Goal: Task Accomplishment & Management: Manage account settings

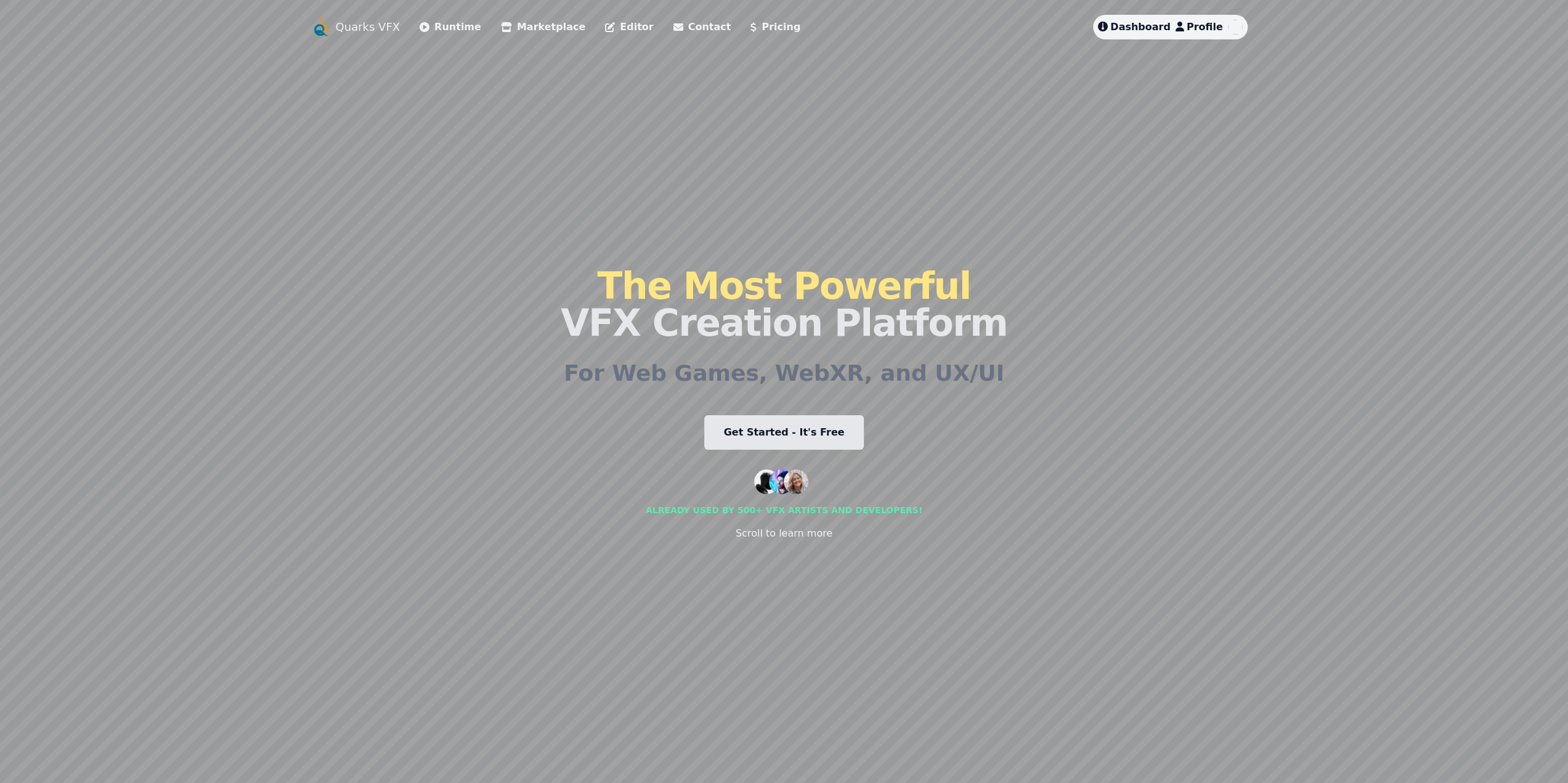
click at [1146, 32] on span "Dashboard" at bounding box center [1141, 27] width 60 height 12
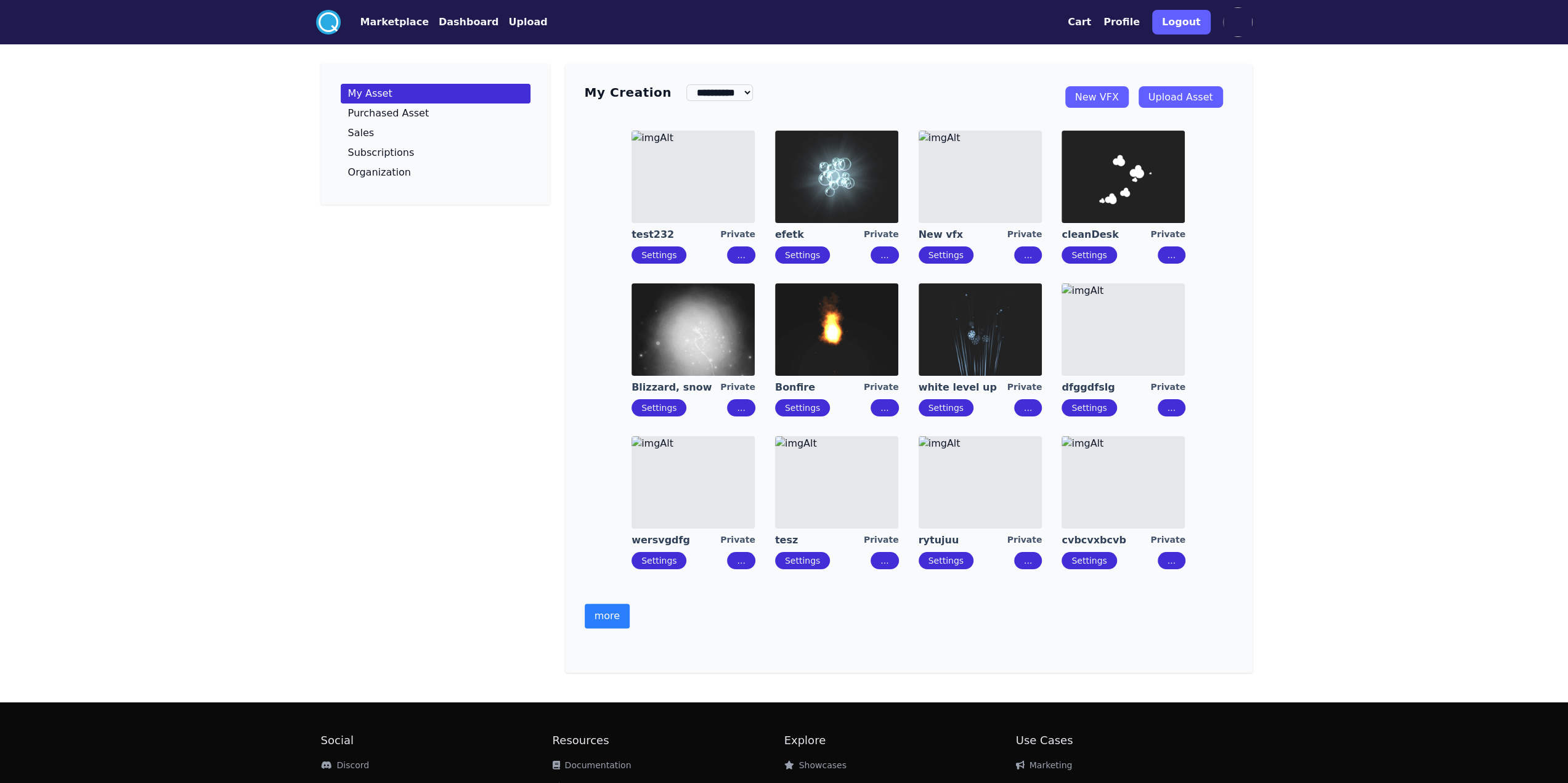
click at [608, 625] on button "more" at bounding box center [608, 616] width 45 height 25
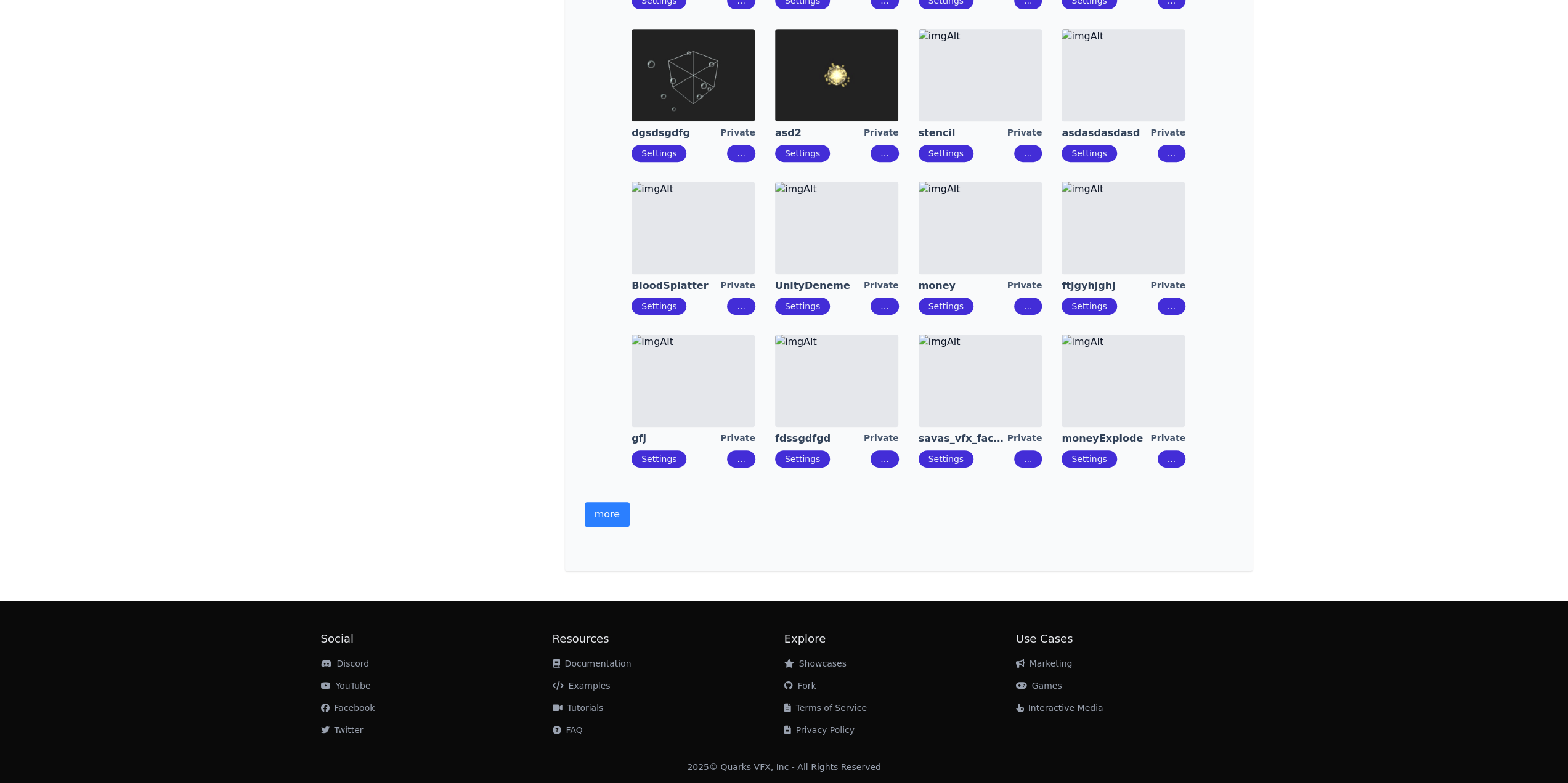
click at [603, 516] on button "more" at bounding box center [608, 514] width 45 height 25
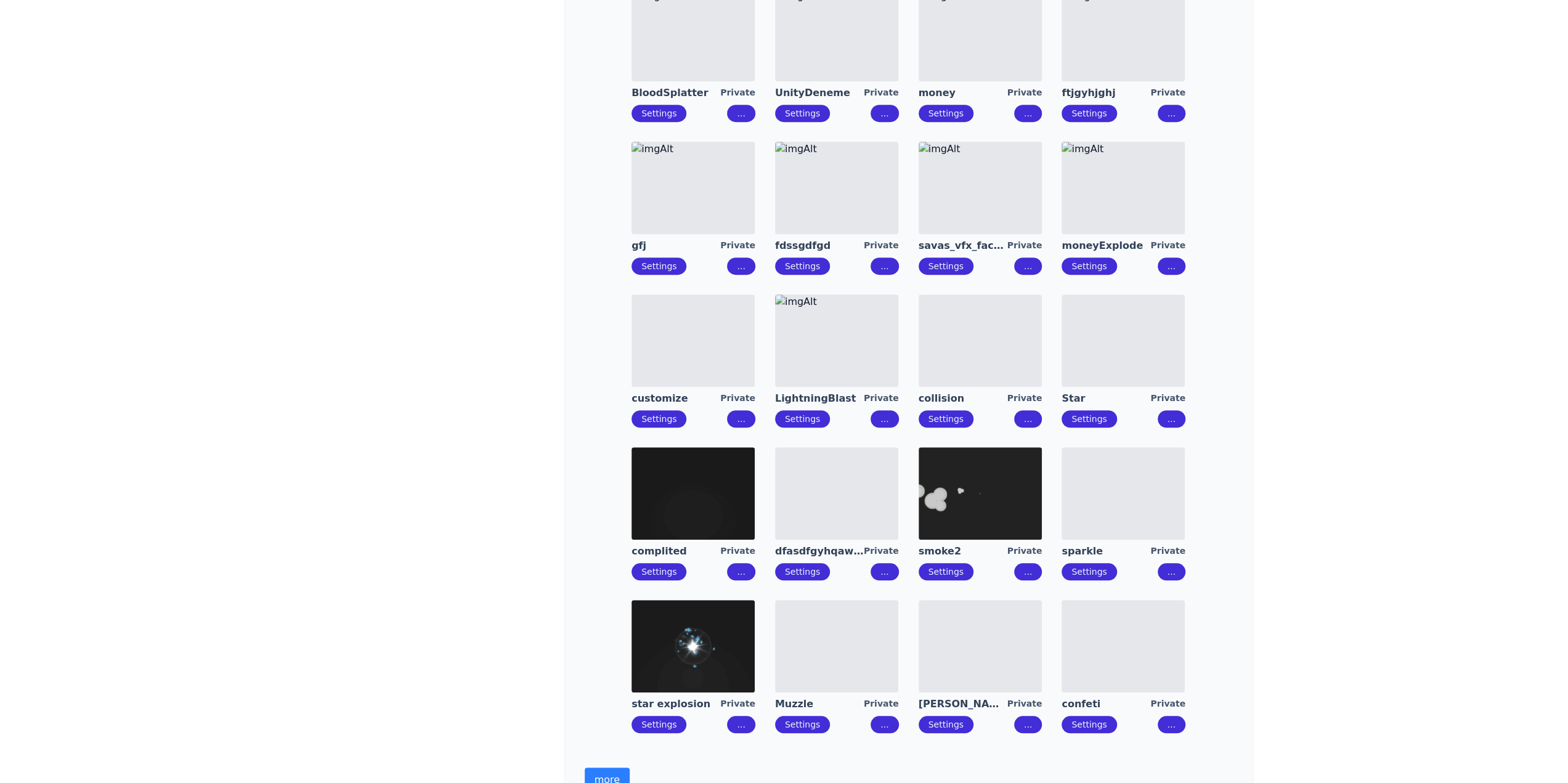
scroll to position [808, 0]
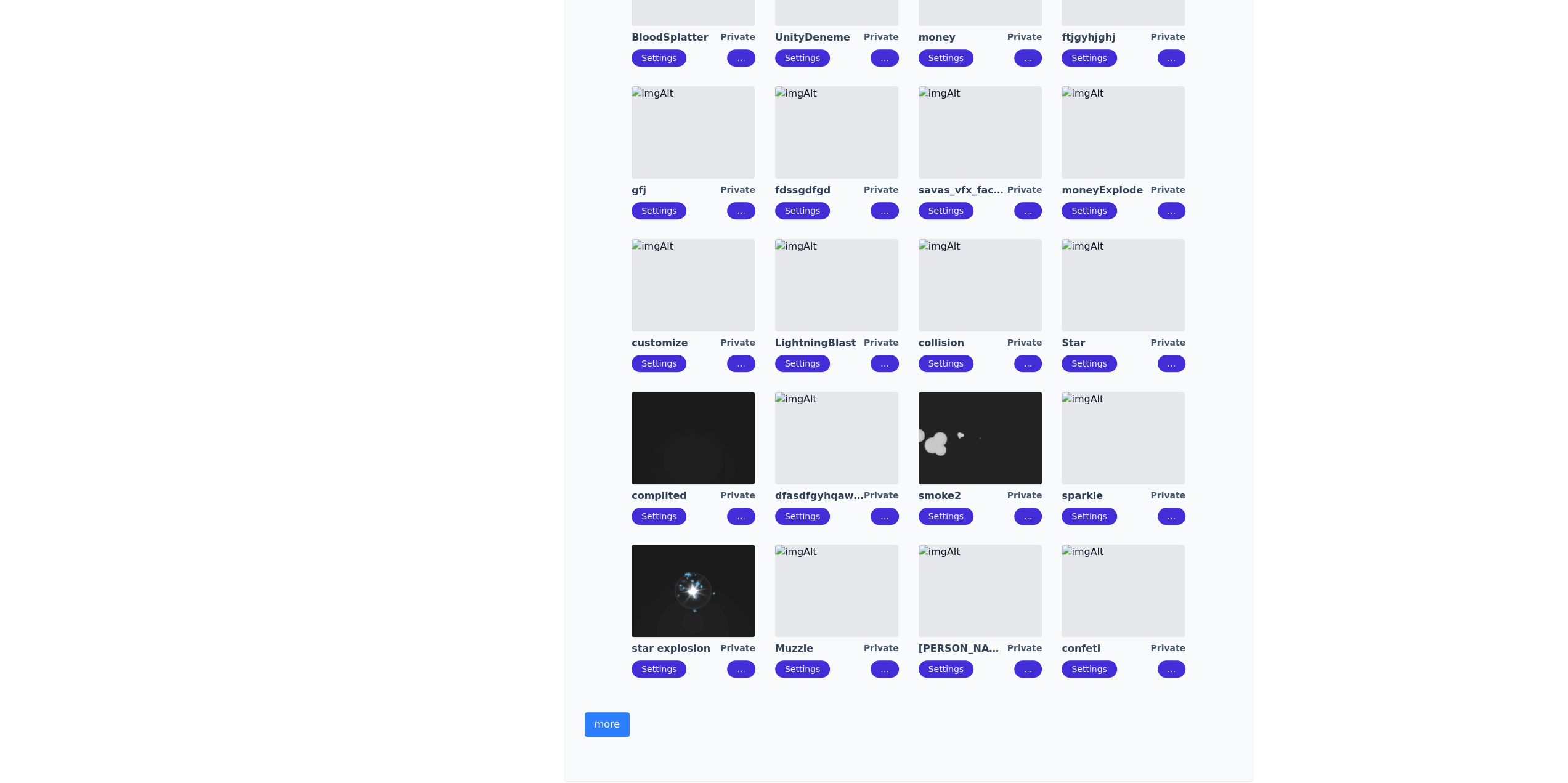
click at [1343, 434] on div "**********" at bounding box center [784, 92] width 1568 height 1802
click at [999, 159] on img at bounding box center [980, 132] width 123 height 92
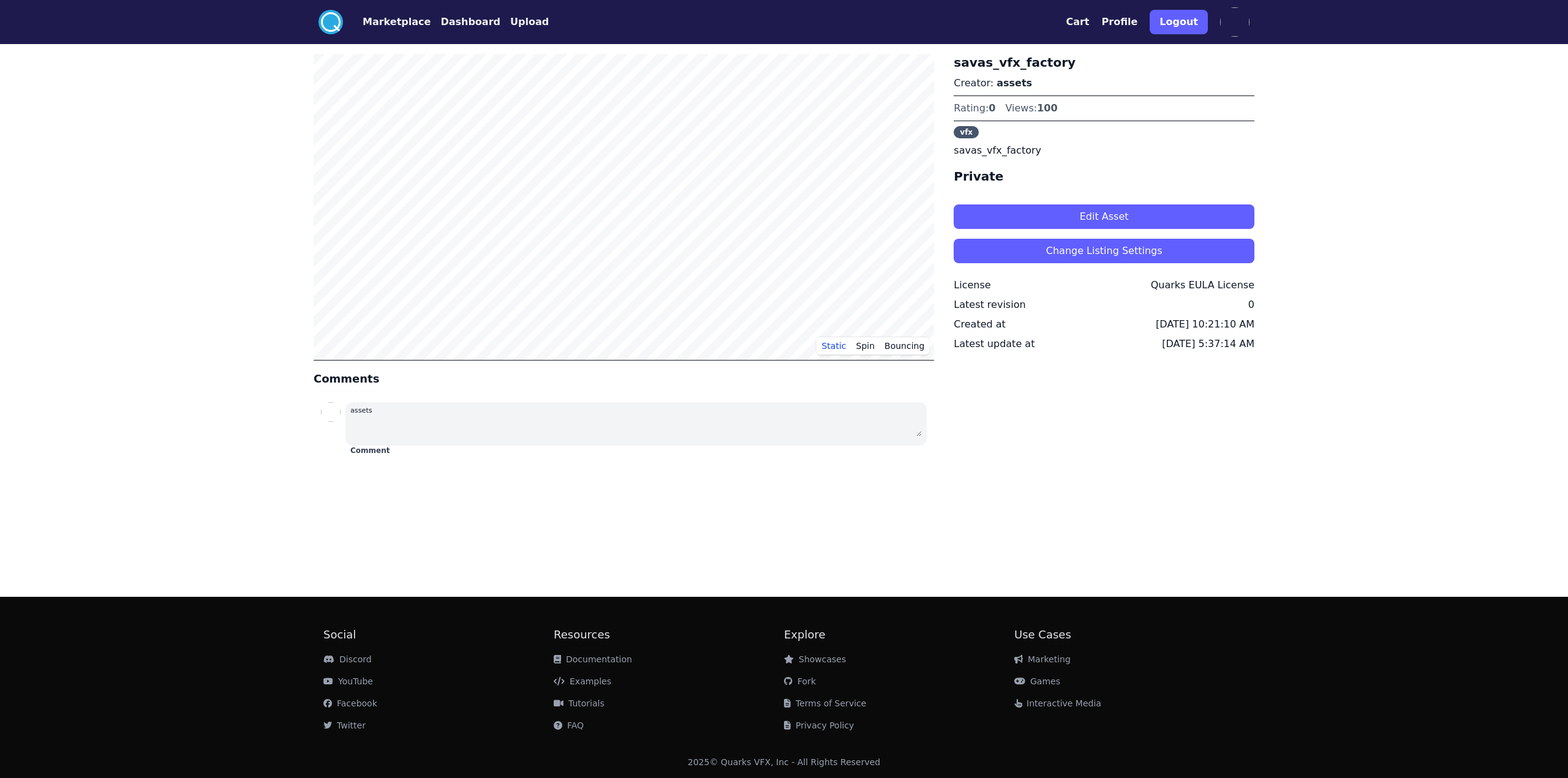
click at [1057, 211] on button "Edit Asset" at bounding box center [1104, 216] width 301 height 25
